Goal: Information Seeking & Learning: Learn about a topic

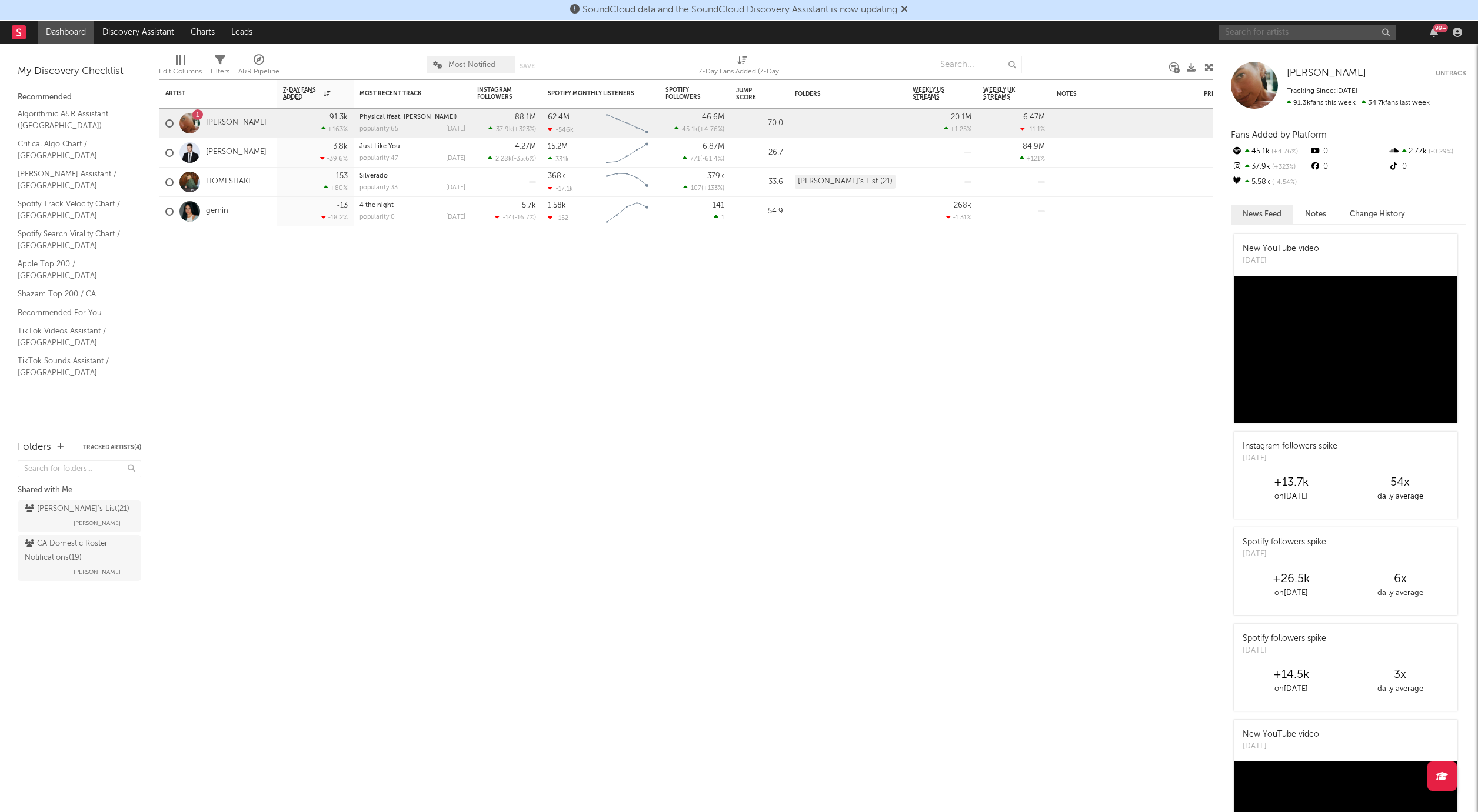
click at [1249, 30] on input "text" at bounding box center [1307, 32] width 177 height 14
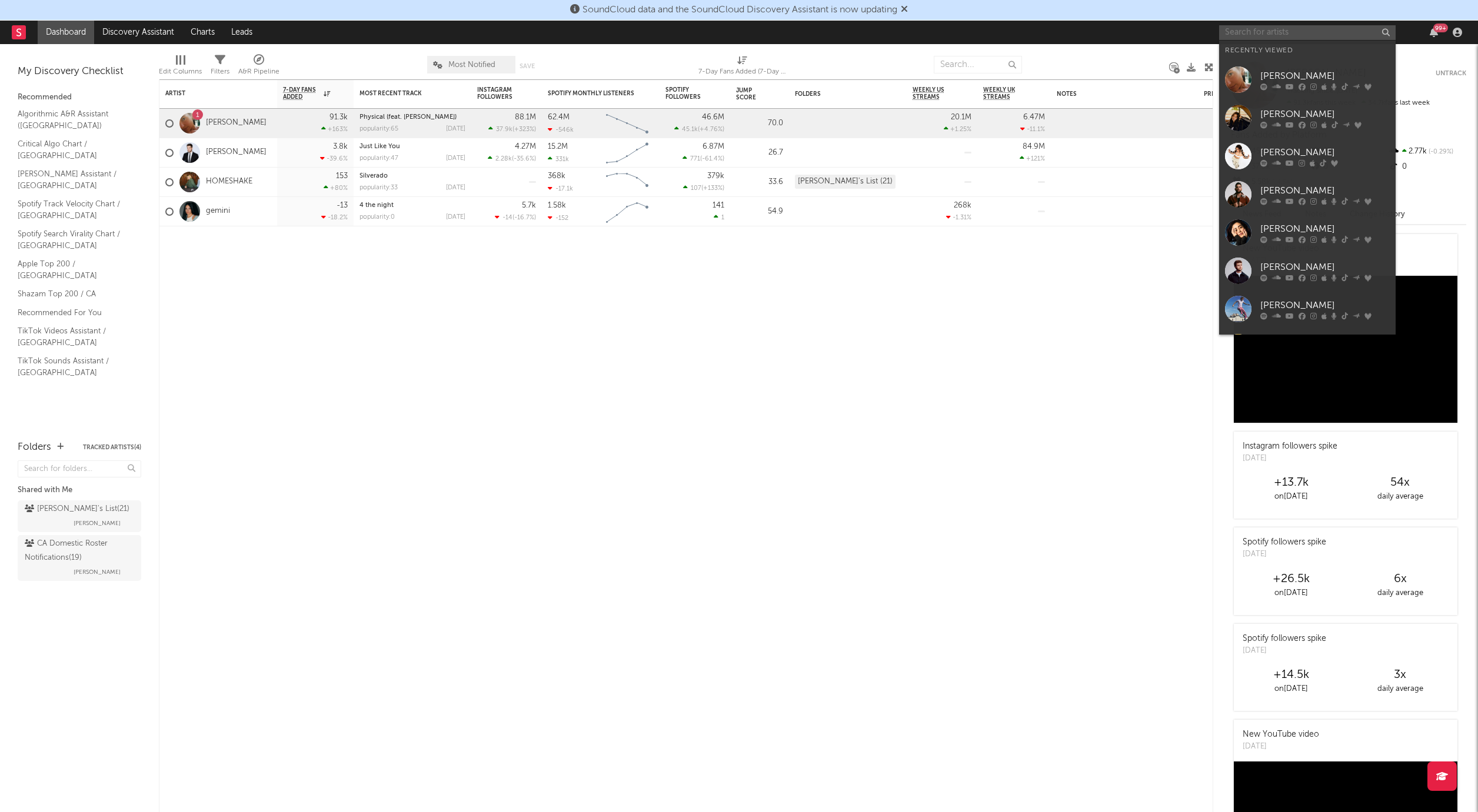
paste input "Talwiinder"
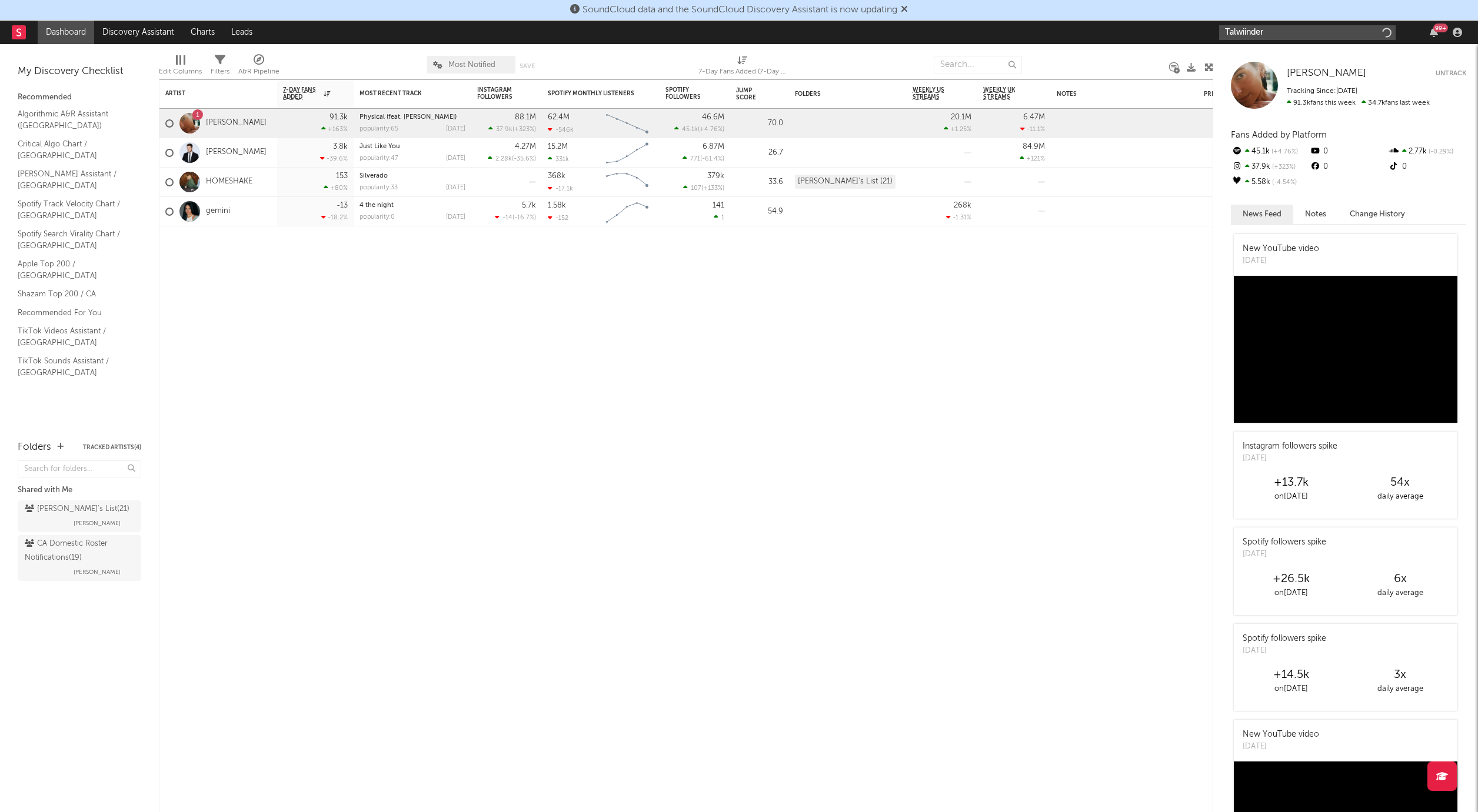
type input "Talwiinder"
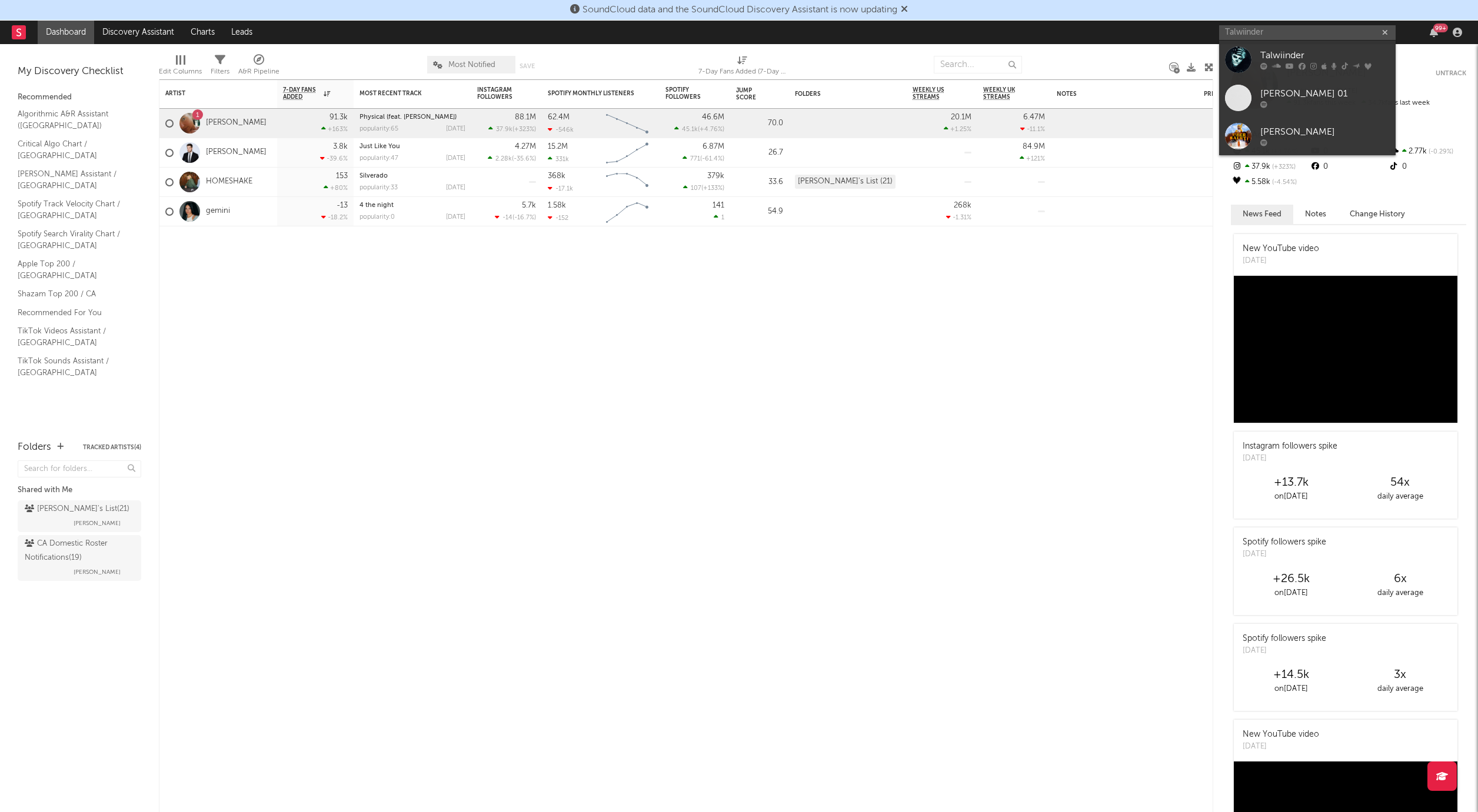
click at [1287, 58] on div "Talwiinder" at bounding box center [1324, 56] width 129 height 14
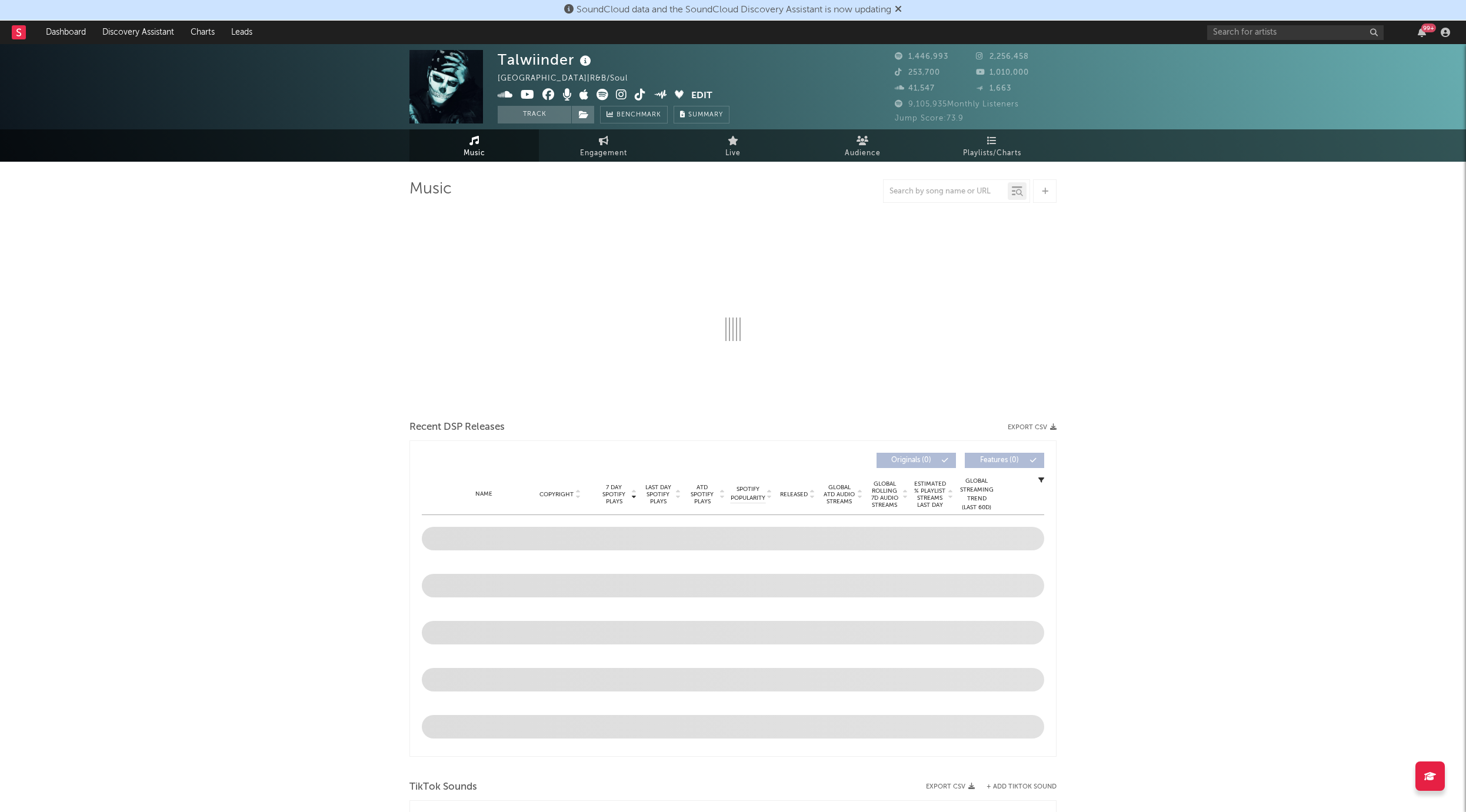
select select "6m"
